Goal: Task Accomplishment & Management: Manage account settings

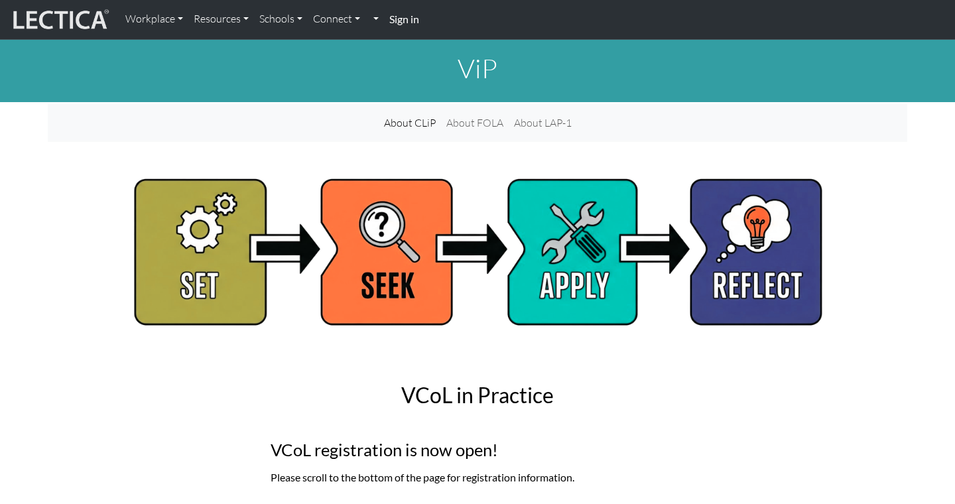
click at [412, 25] on strong "Sign in" at bounding box center [404, 19] width 30 height 13
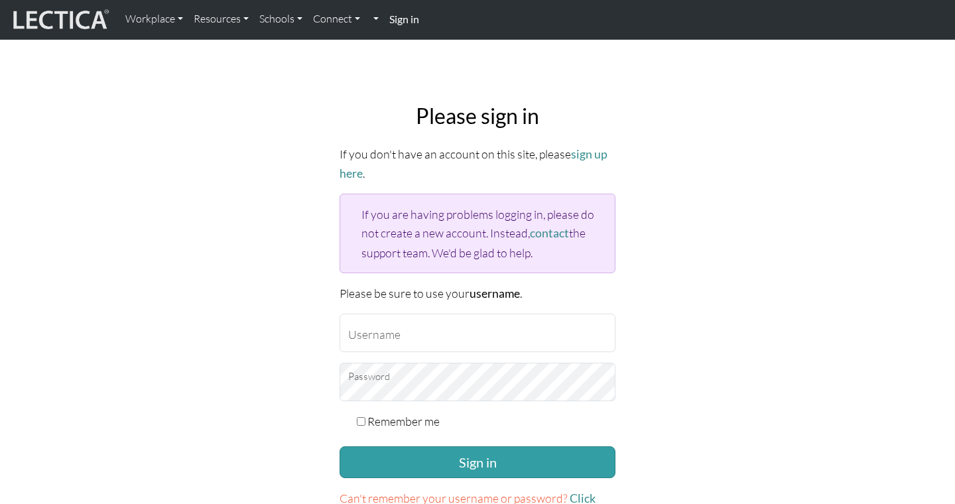
type input "Atenea"
click at [360, 419] on input "Remember me" at bounding box center [361, 421] width 9 height 9
checkbox input "true"
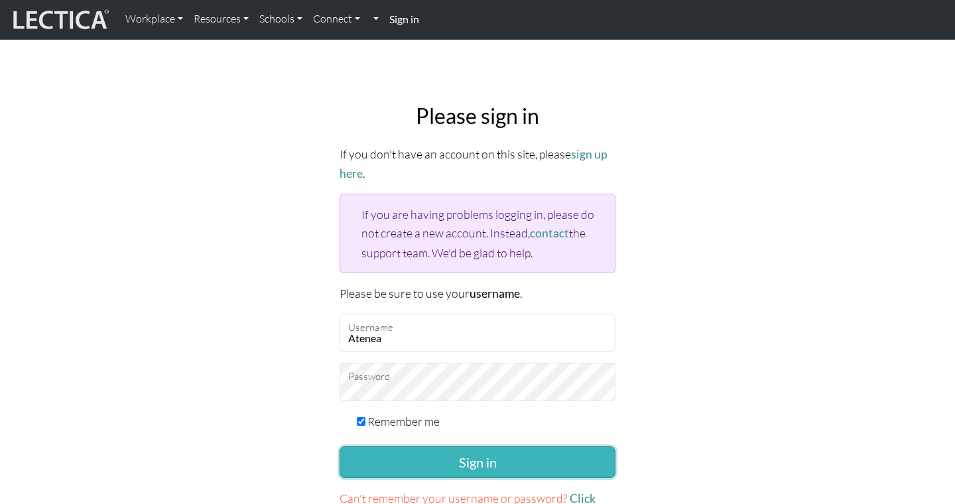
click at [370, 446] on button "Sign in" at bounding box center [478, 462] width 276 height 32
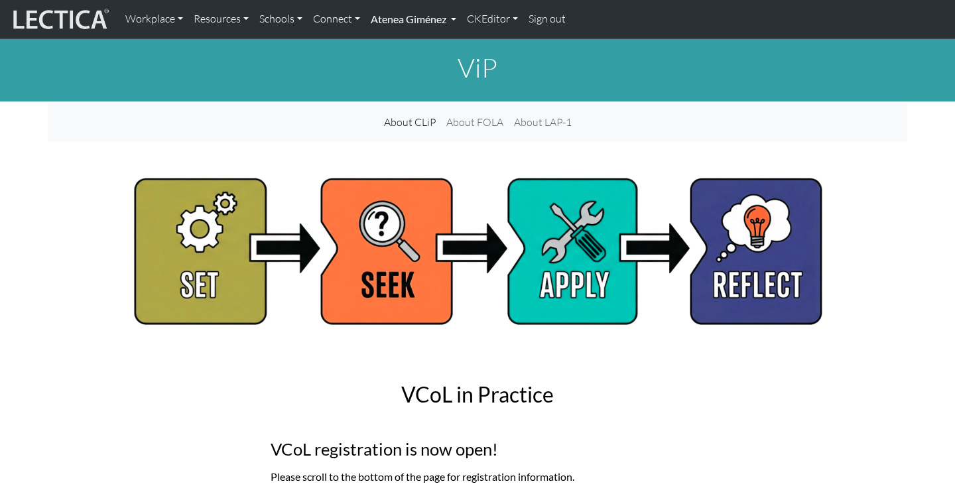
click at [381, 7] on link "Atenea Giménez" at bounding box center [413, 19] width 96 height 28
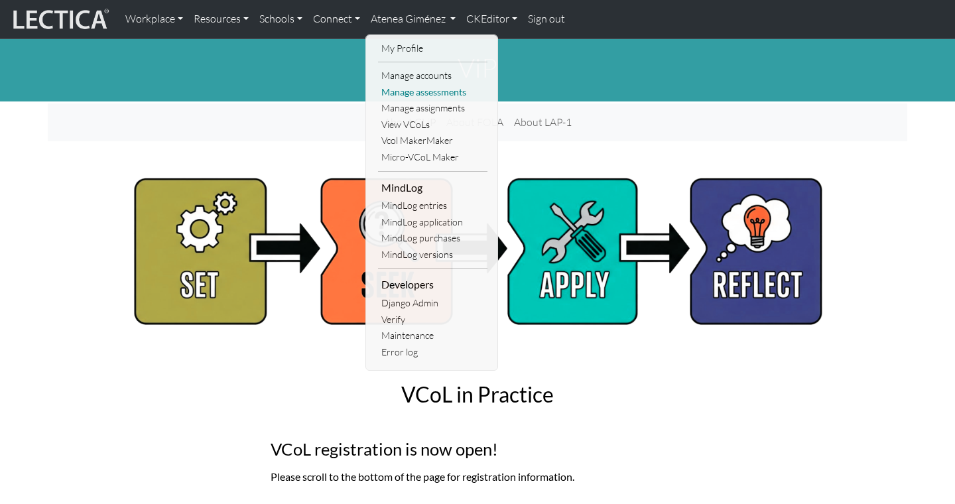
click at [417, 96] on link "Manage assessments" at bounding box center [432, 92] width 109 height 17
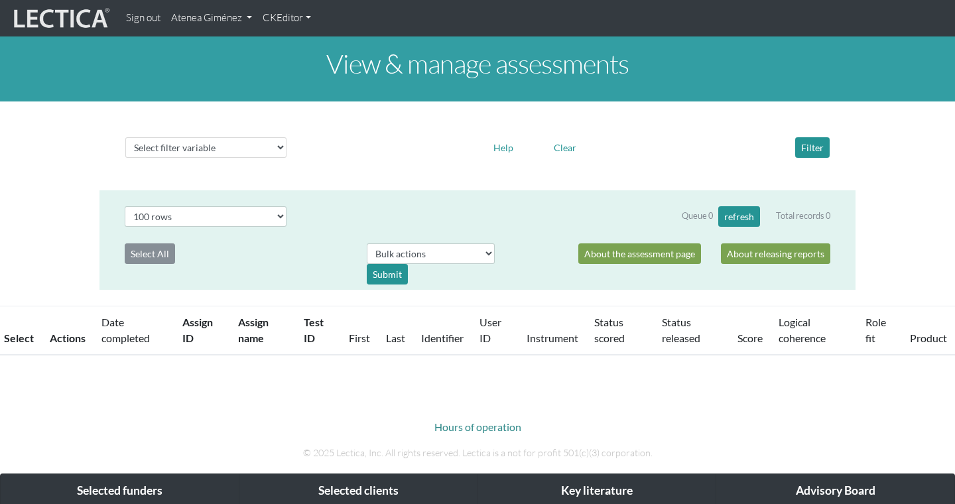
select select "100"
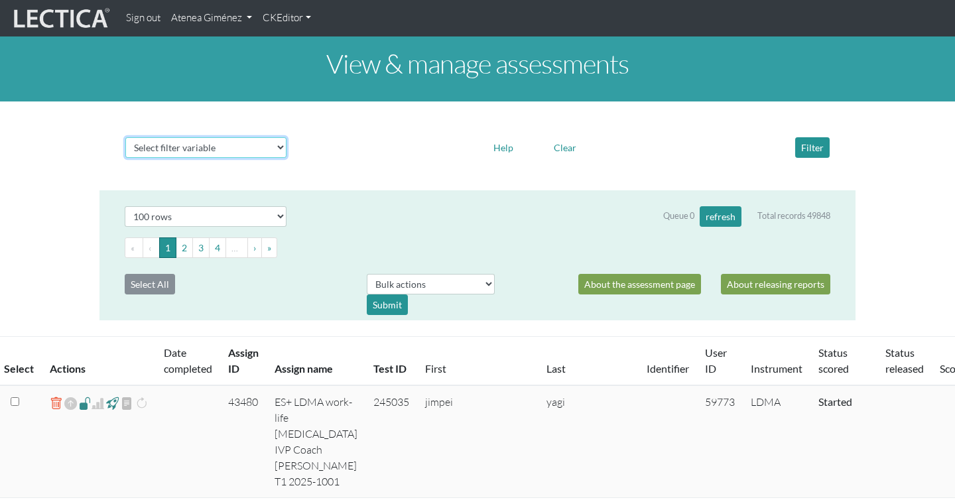
click at [229, 155] on select "Select filter variable Assignment name Assignment ID Clarity persuasive Clarity…" at bounding box center [205, 147] width 161 height 21
select select "status_score"
click at [125, 158] on select "Select filter variable Assignment name Assignment ID Clarity persuasive Clarity…" at bounding box center [205, 147] width 161 height 21
select select
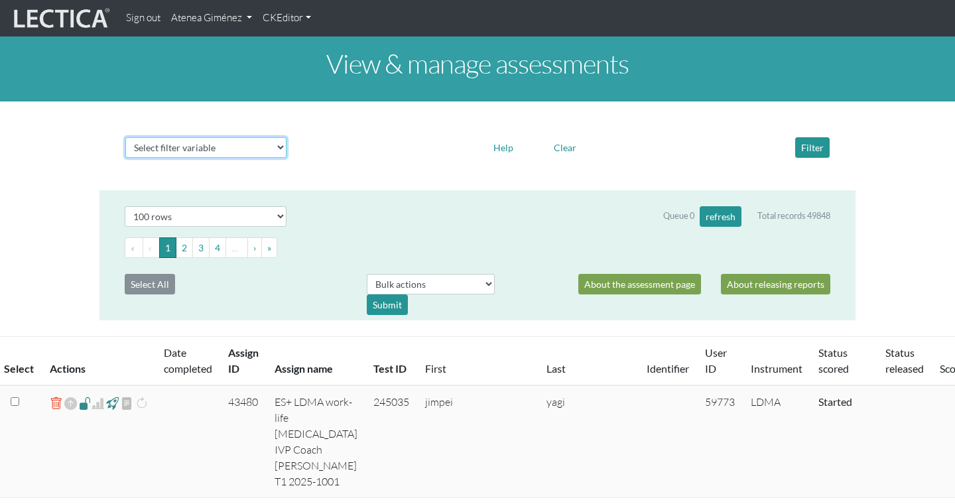
select select
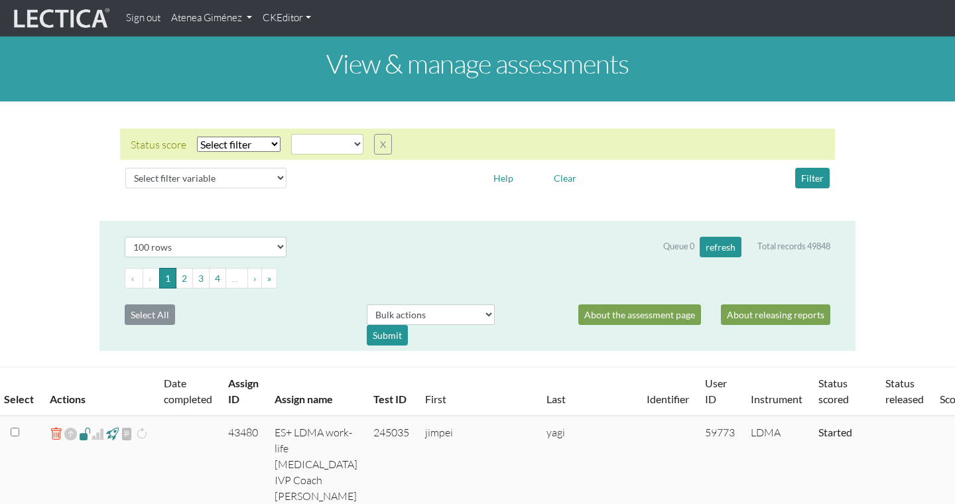
click at [273, 146] on select "Select filter Equals Does not equal" at bounding box center [239, 144] width 84 height 15
select select "iexact"
click at [197, 137] on select "Select filter Equals Does not equal" at bounding box center [239, 144] width 84 height 15
click at [307, 149] on select "completed created finalized_cs finalized_ls finalized_ss scored_cs started unsc…" at bounding box center [327, 144] width 72 height 21
select select "completed"
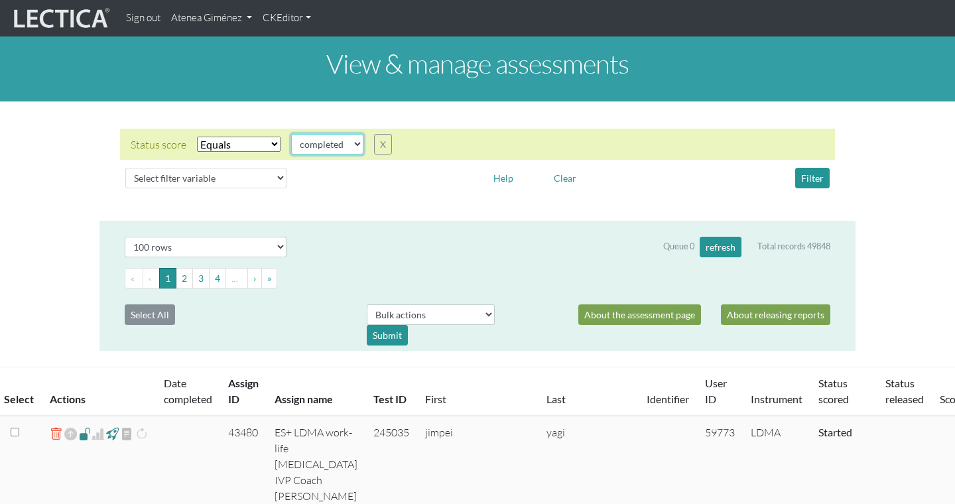
click at [291, 134] on select "completed created finalized_cs finalized_ls finalized_ss scored_cs started unsc…" at bounding box center [327, 144] width 72 height 21
click at [814, 185] on button "Filter" at bounding box center [812, 178] width 34 height 21
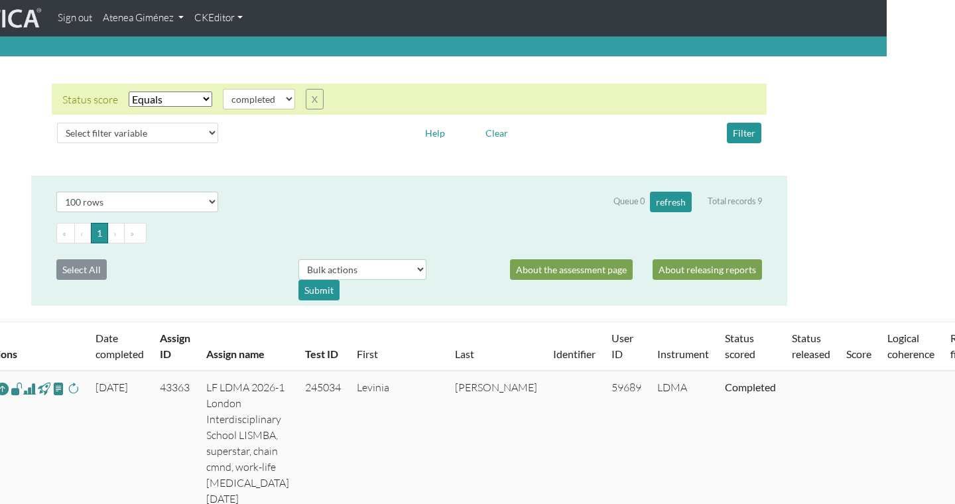
scroll to position [43, 68]
